Goal: Find specific page/section: Find specific page/section

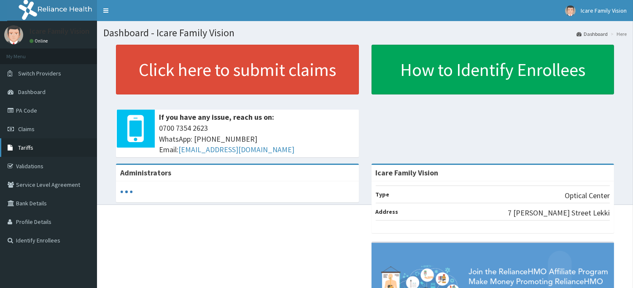
click at [43, 141] on link "Tariffs" at bounding box center [48, 147] width 97 height 19
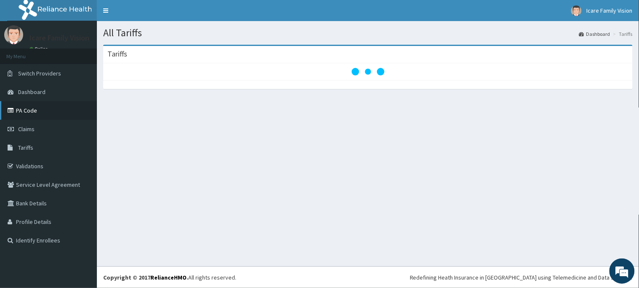
click at [43, 117] on link "PA Code" at bounding box center [48, 110] width 97 height 19
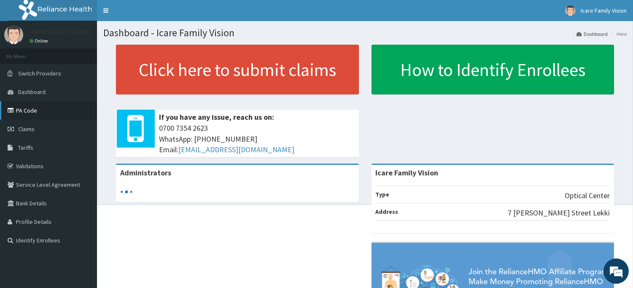
click at [53, 117] on link "PA Code" at bounding box center [48, 110] width 97 height 19
click at [56, 140] on link "Tariffs" at bounding box center [48, 147] width 97 height 19
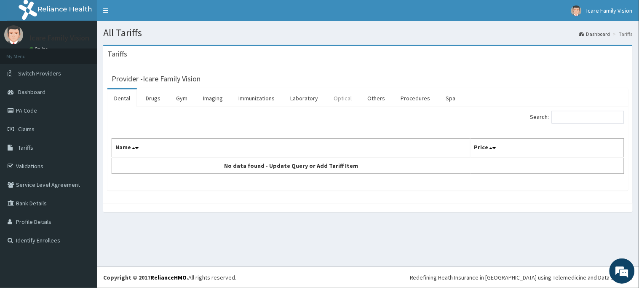
click at [343, 104] on link "Optical" at bounding box center [343, 98] width 32 height 18
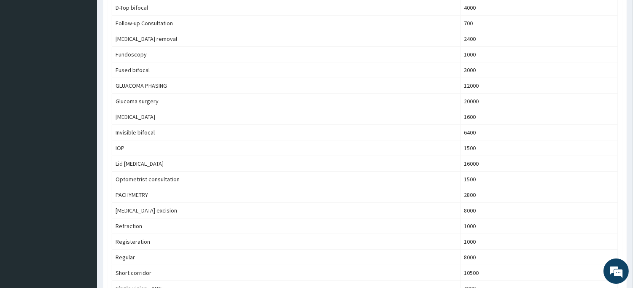
scroll to position [492, 0]
